Goal: Transaction & Acquisition: Purchase product/service

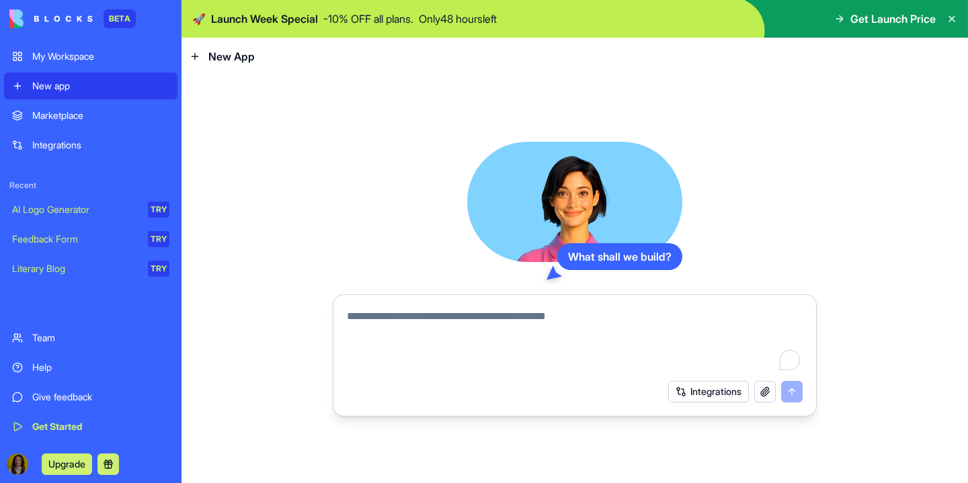
click at [58, 458] on button "Upgrade" at bounding box center [67, 465] width 50 height 22
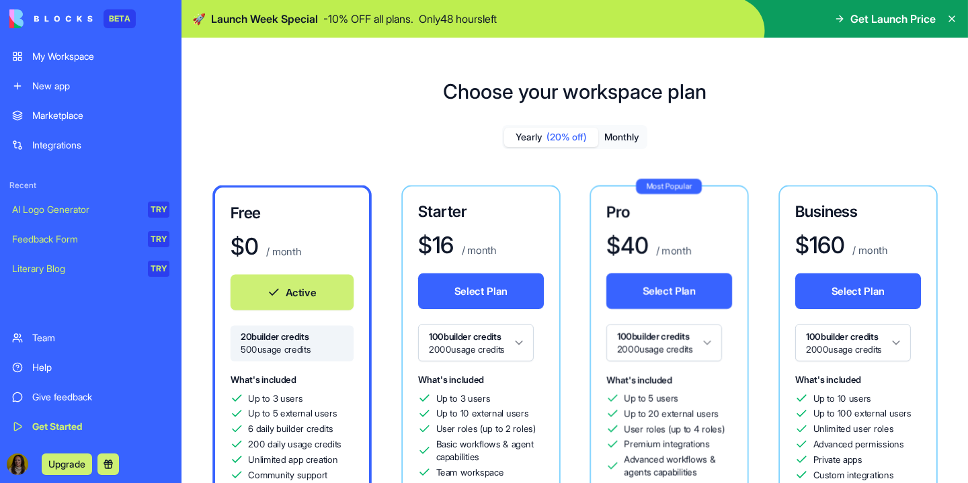
click at [80, 464] on button "Upgrade" at bounding box center [67, 465] width 50 height 22
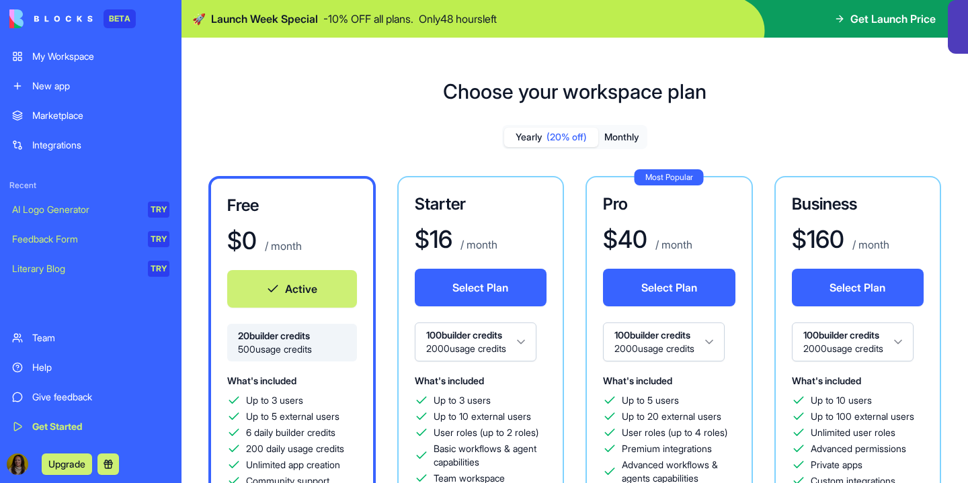
click at [449, 292] on button "Select Plan" at bounding box center [481, 288] width 132 height 38
click at [482, 292] on button "Select Plan" at bounding box center [481, 288] width 132 height 38
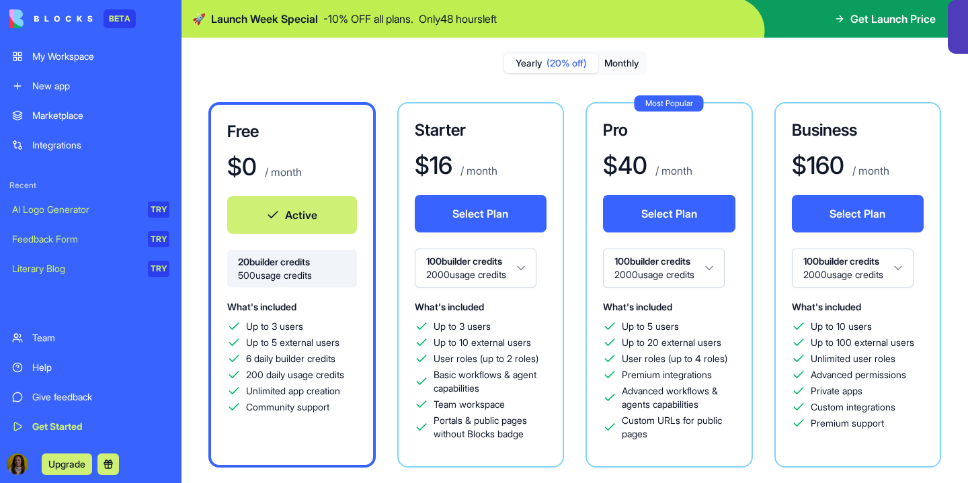
scroll to position [98, 0]
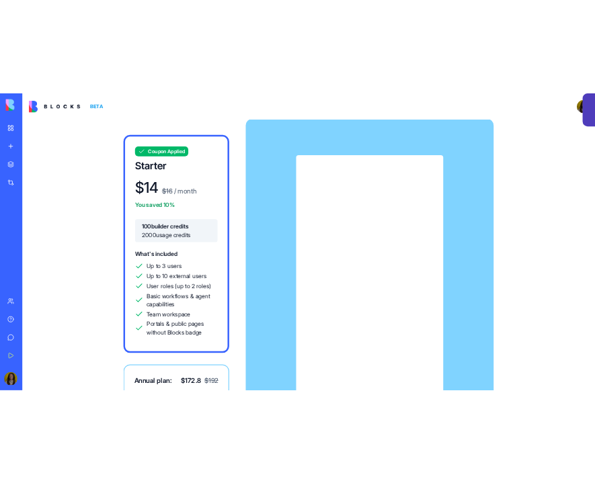
scroll to position [5, 0]
